Goal: Task Accomplishment & Management: Complete application form

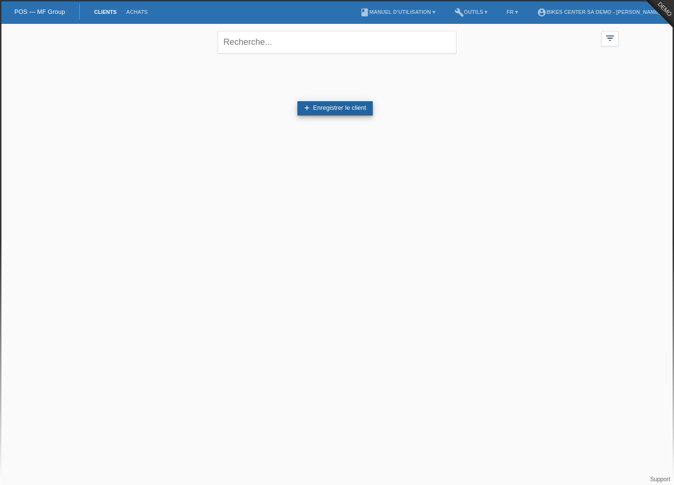
drag, startPoint x: 355, startPoint y: 110, endPoint x: 338, endPoint y: 110, distance: 17.2
click at [356, 111] on link "add Enregistrer le client" at bounding box center [334, 108] width 75 height 14
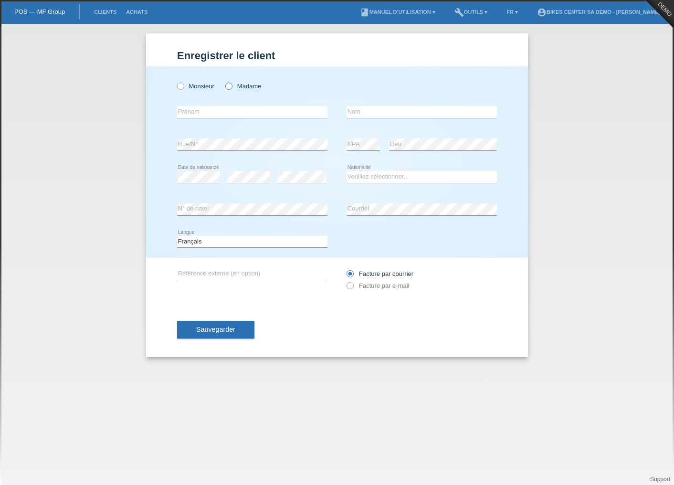
click at [224, 81] on icon at bounding box center [224, 81] width 0 height 0
click at [232, 85] on input "Madame" at bounding box center [228, 86] width 6 height 6
radio input "true"
click at [224, 115] on input "text" at bounding box center [252, 112] width 150 height 12
click at [232, 114] on input "text" at bounding box center [252, 112] width 150 height 12
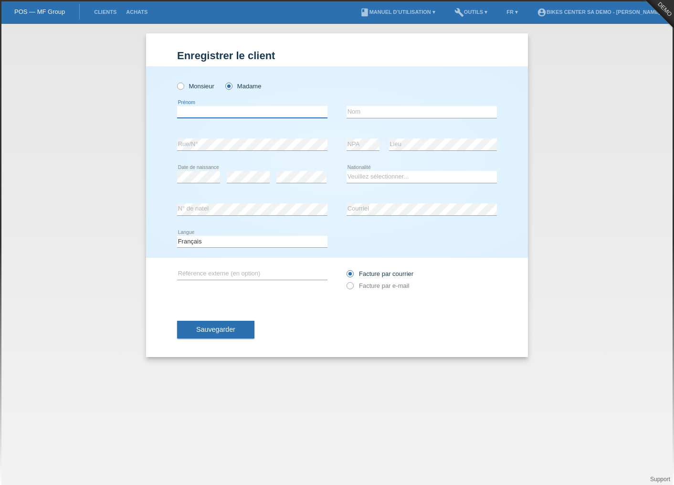
type input "Sonia"
type input "Meraimi"
select select "CH"
click at [210, 274] on input "text" at bounding box center [252, 274] width 150 height 12
type input "11111111"
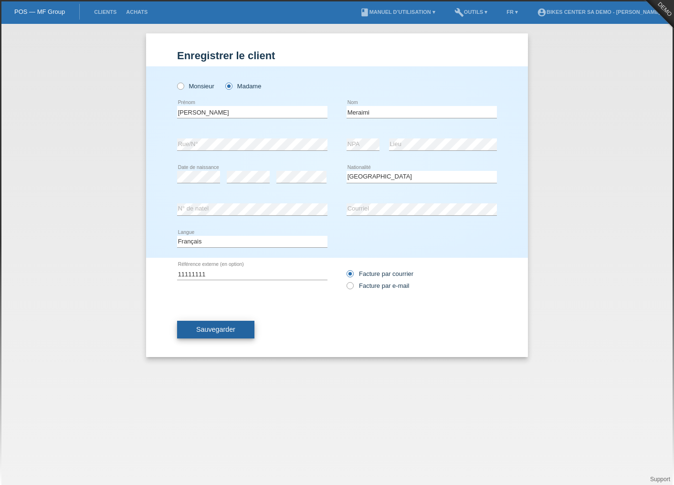
click at [218, 330] on span "Sauvegarder" at bounding box center [215, 330] width 39 height 8
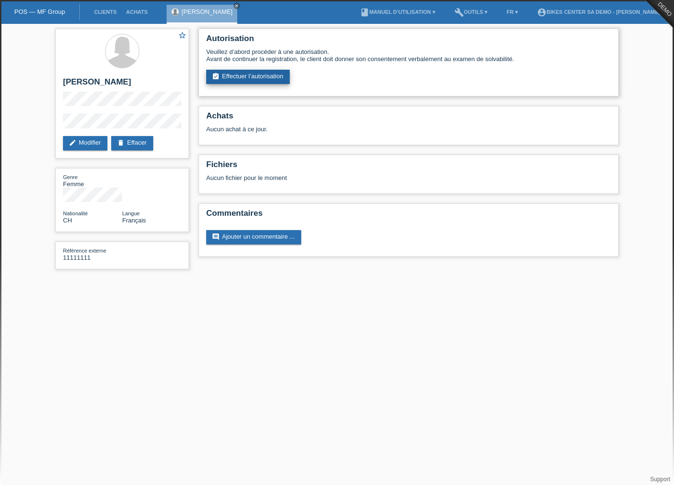
click at [233, 74] on link "assignment_turned_in Effectuer l’autorisation" at bounding box center [248, 77] width 84 height 14
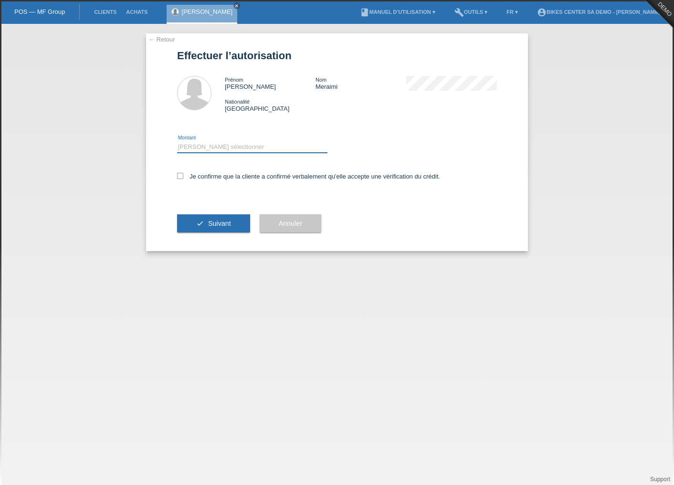
click at [217, 151] on select "Veuillez sélectionner CHF 1.00 - CHF 499.00 CHF 500.00 - CHF 1'999.00 CHF 2'000…" at bounding box center [252, 146] width 150 height 11
select select "3"
click at [177, 141] on select "Veuillez sélectionner CHF 1.00 - CHF 499.00 CHF 500.00 - CHF 1'999.00 CHF 2'000…" at bounding box center [252, 146] width 150 height 11
click at [219, 177] on label "Je confirme que la cliente a confirmé verbalement qu'elle accepte une vérificat…" at bounding box center [308, 176] width 263 height 7
click at [183, 177] on input "Je confirme que la cliente a confirmé verbalement qu'elle accepte une vérificat…" at bounding box center [180, 176] width 6 height 6
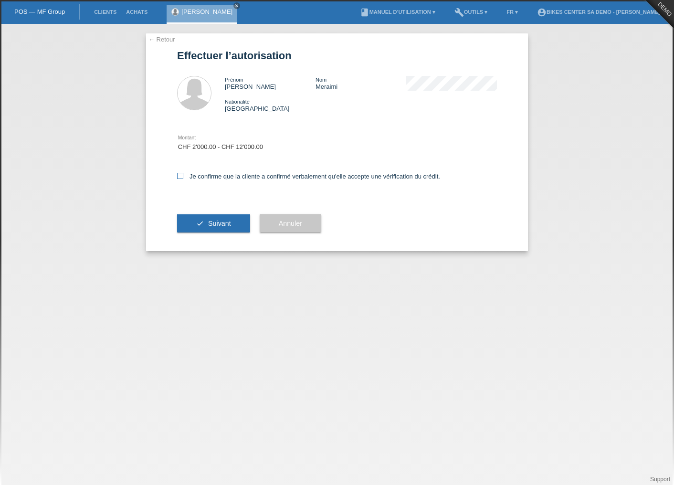
checkbox input "true"
click at [222, 223] on span "Suivant" at bounding box center [219, 224] width 23 height 8
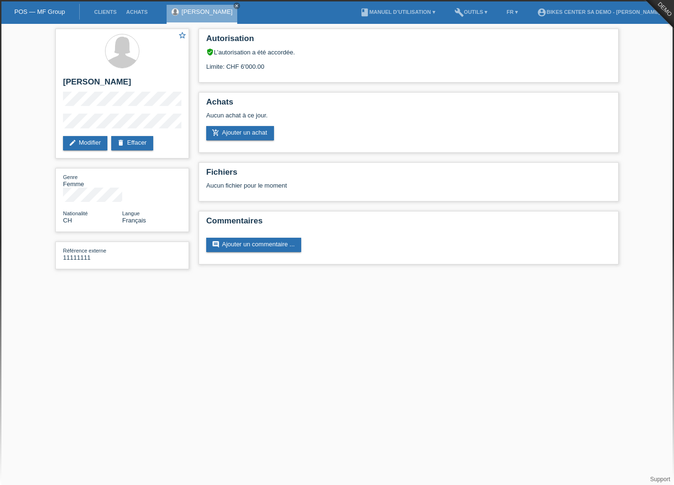
click at [435, 279] on html "POS — MF Group Clients Achats [PERSON_NAME] close menu account_circle" at bounding box center [337, 139] width 674 height 279
click at [112, 279] on html "POS — MF Group Clients Achats [PERSON_NAME] close menu account_circle" at bounding box center [337, 139] width 674 height 279
drag, startPoint x: 235, startPoint y: 52, endPoint x: 290, endPoint y: 52, distance: 54.9
click at [290, 52] on div "verified_user L’autorisation a été accordée." at bounding box center [408, 52] width 405 height 8
click at [249, 134] on link "add_shopping_cart Ajouter un achat" at bounding box center [240, 133] width 68 height 14
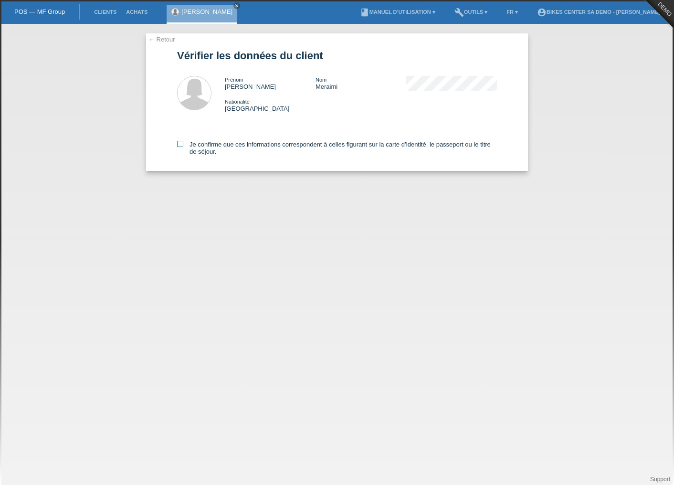
click at [180, 144] on icon at bounding box center [180, 144] width 6 height 6
click at [180, 144] on input "Je confirme que ces informations correspondent à celles figurant sur la carte d…" at bounding box center [180, 144] width 6 height 6
checkbox input "true"
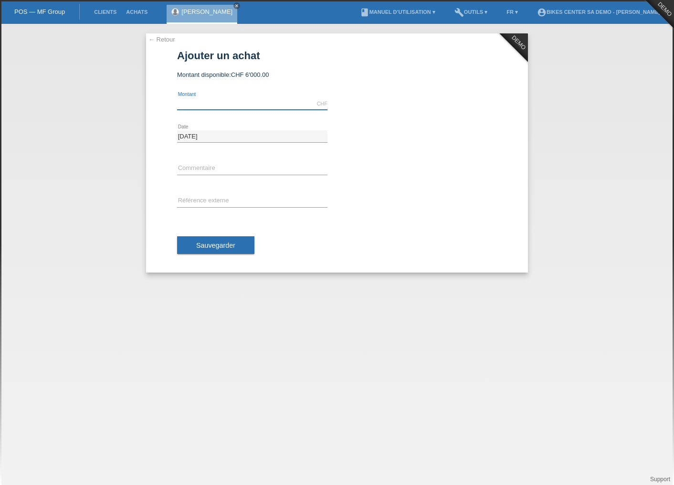
drag, startPoint x: 0, startPoint y: 0, endPoint x: 232, endPoint y: 108, distance: 256.3
click at [232, 102] on input "text" at bounding box center [252, 104] width 150 height 12
type input "5000.00"
click at [205, 163] on input "text" at bounding box center [252, 169] width 150 height 12
type input "Annulation"
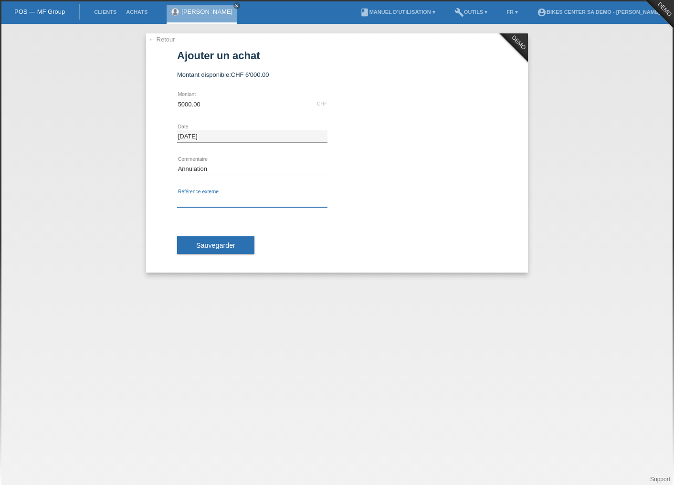
click at [193, 197] on input "text" at bounding box center [252, 201] width 150 height 12
type input "11111111"
click at [208, 244] on span "Sauvegarder" at bounding box center [215, 246] width 39 height 8
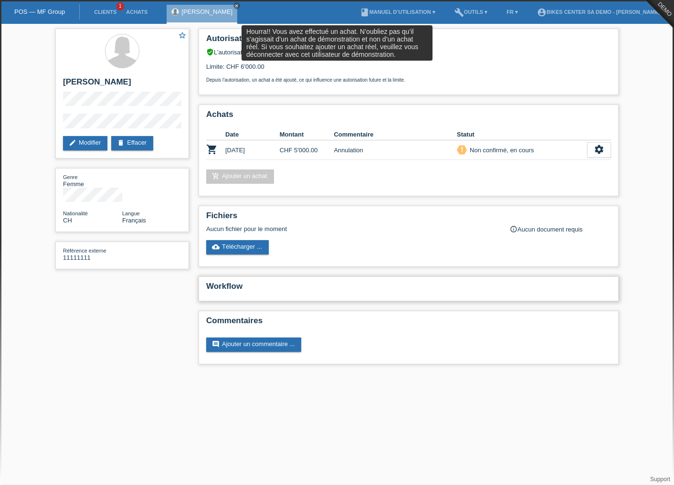
click at [264, 296] on h2 "Workflow" at bounding box center [408, 289] width 405 height 14
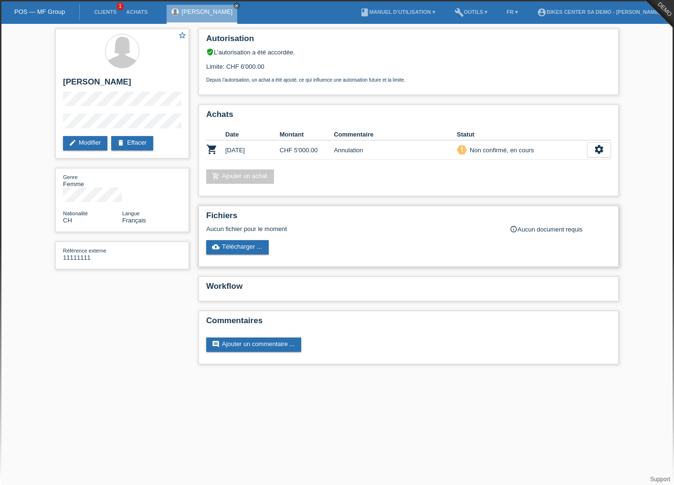
click at [428, 208] on div "Fichiers Aucun fichier pour le moment info_outline Aucun document requis cloud_…" at bounding box center [409, 236] width 420 height 61
click at [222, 285] on h2 "Workflow" at bounding box center [408, 289] width 405 height 14
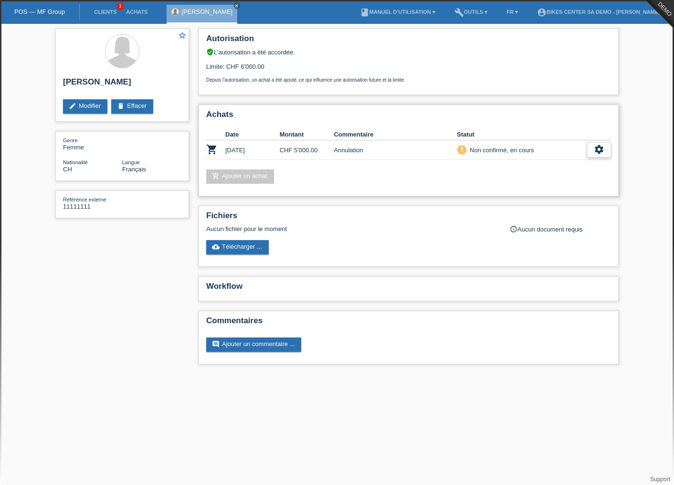
click at [602, 143] on div "settings" at bounding box center [599, 149] width 24 height 15
click at [602, 147] on icon "settings" at bounding box center [599, 149] width 11 height 11
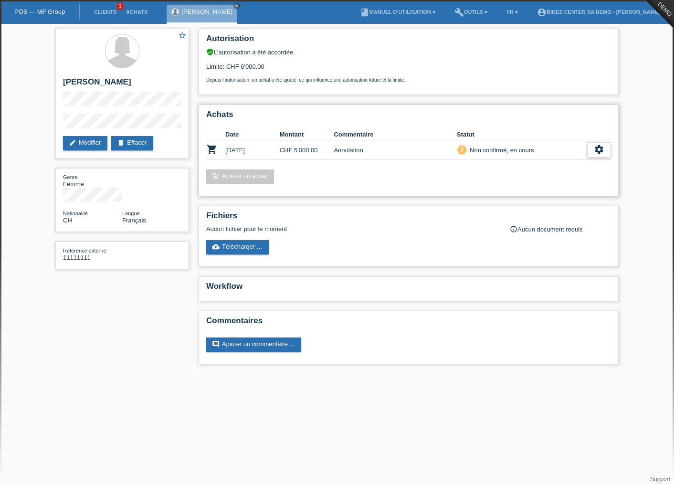
click at [595, 154] on icon "settings" at bounding box center [599, 149] width 11 height 11
click at [641, 8] on li "account_circle BIKES CENTER SA Demo - Sonia Meraimi ▾" at bounding box center [600, 12] width 137 height 24
click at [600, 8] on li "account_circle BIKES CENTER SA Demo - Sonia Meraimi ▾" at bounding box center [600, 12] width 137 height 24
click at [600, 11] on link "account_circle BIKES CENTER SA Demo - Sonia Meraimi ▾" at bounding box center [600, 12] width 137 height 6
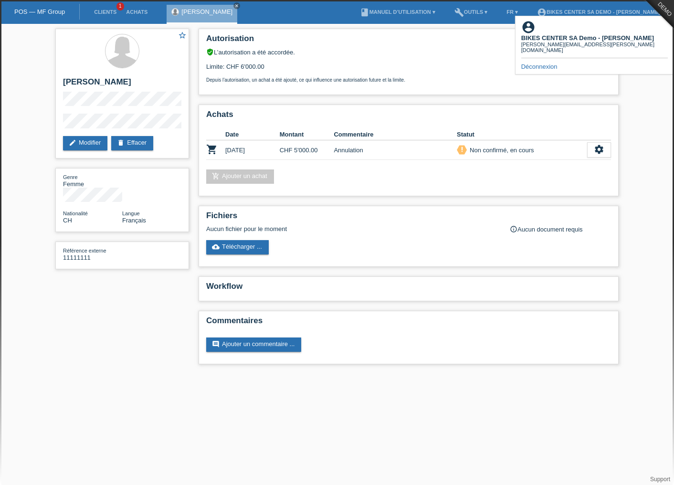
click at [546, 63] on link "Déconnexion" at bounding box center [539, 66] width 36 height 7
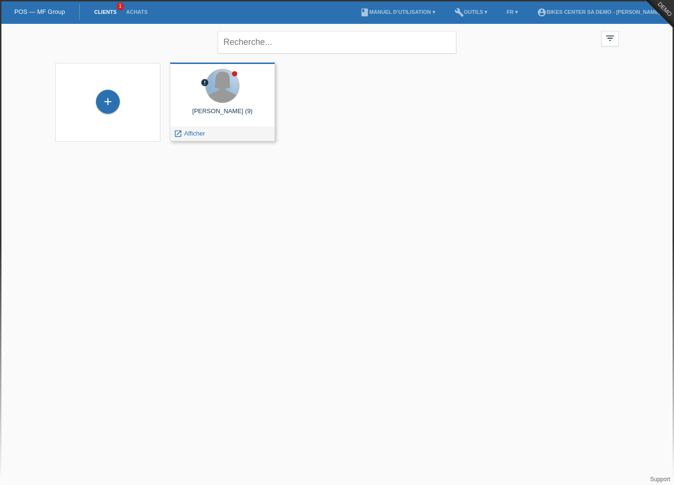
click at [211, 86] on div at bounding box center [222, 85] width 33 height 33
click at [185, 132] on span "Afficher" at bounding box center [194, 133] width 21 height 7
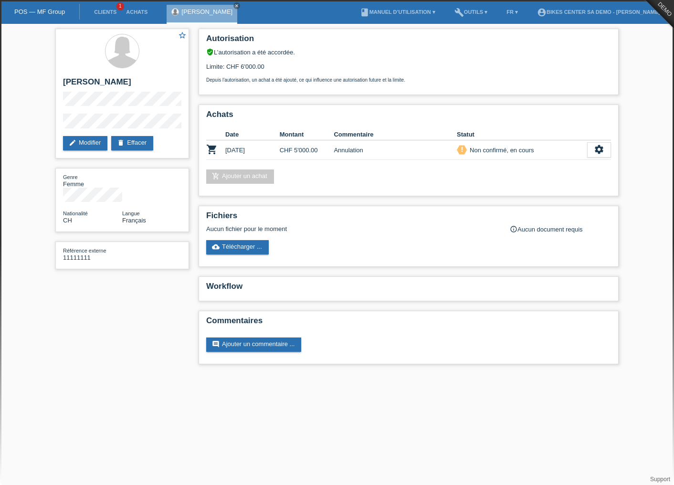
click at [87, 338] on div "star_border [PERSON_NAME] edit Modifier delete Effacer Genre Femme Nationalité …" at bounding box center [337, 199] width 573 height 350
click at [640, 11] on link "account_circle BIKES CENTER SA Demo - [PERSON_NAME] ▾" at bounding box center [600, 12] width 137 height 6
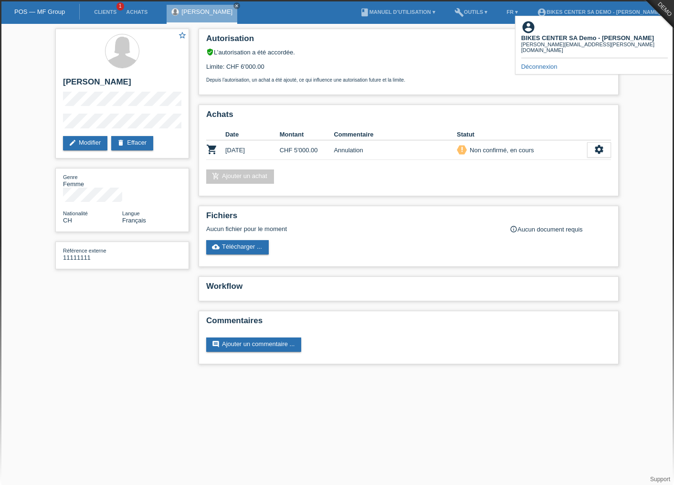
click at [541, 63] on div "Déconnexion" at bounding box center [594, 66] width 147 height 7
click at [537, 63] on link "Déconnexion" at bounding box center [539, 66] width 36 height 7
